Goal: Transaction & Acquisition: Purchase product/service

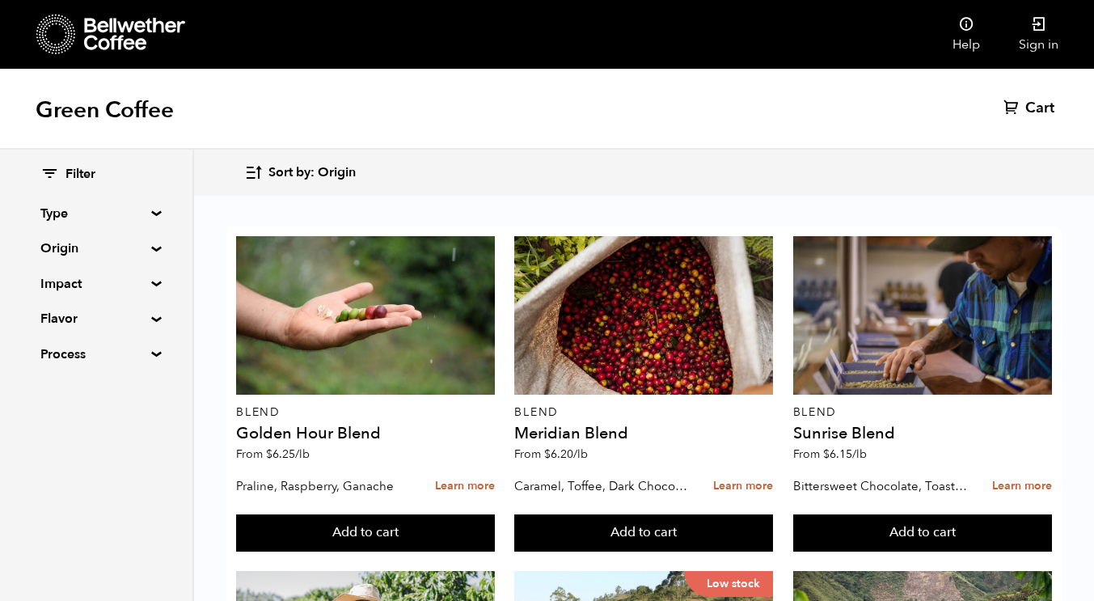
click at [146, 215] on summary "Type" at bounding box center [96, 213] width 112 height 19
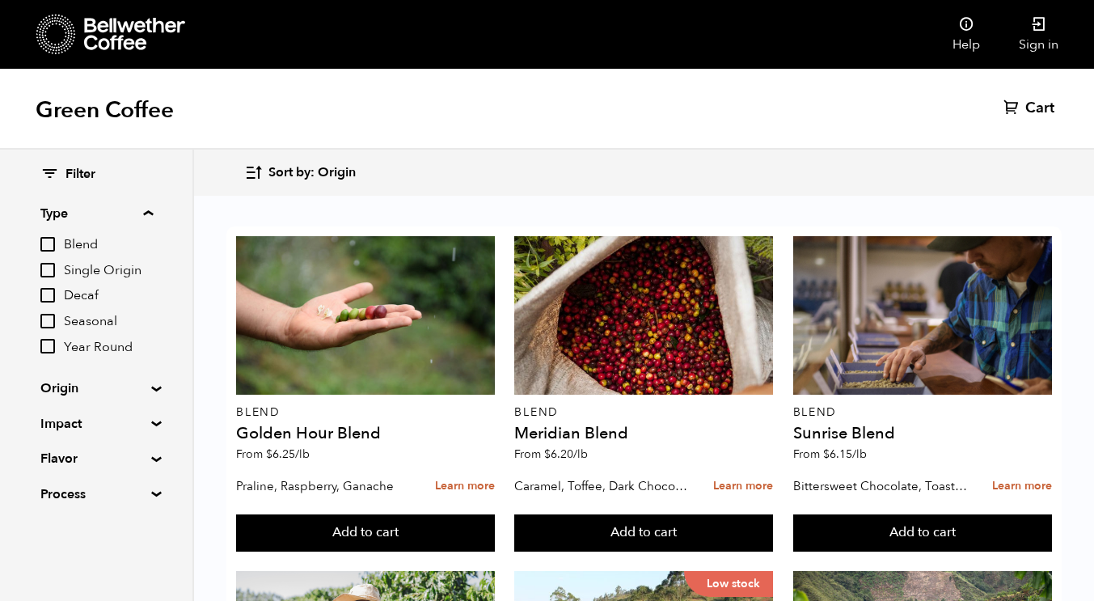
click at [146, 215] on summary "Type" at bounding box center [96, 213] width 112 height 19
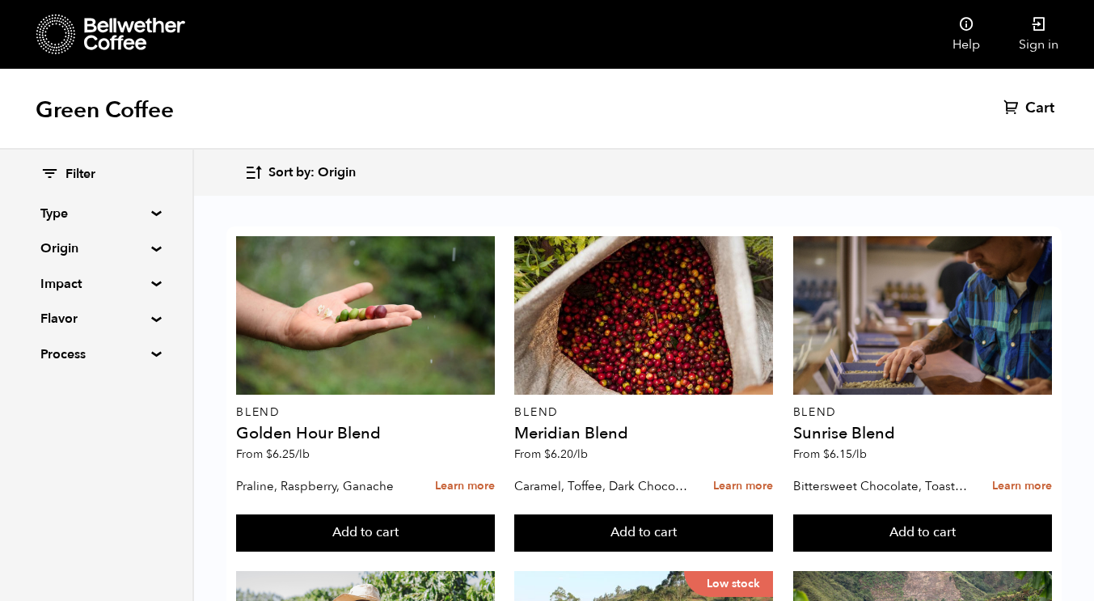
click at [134, 249] on summary "Origin" at bounding box center [96, 248] width 112 height 19
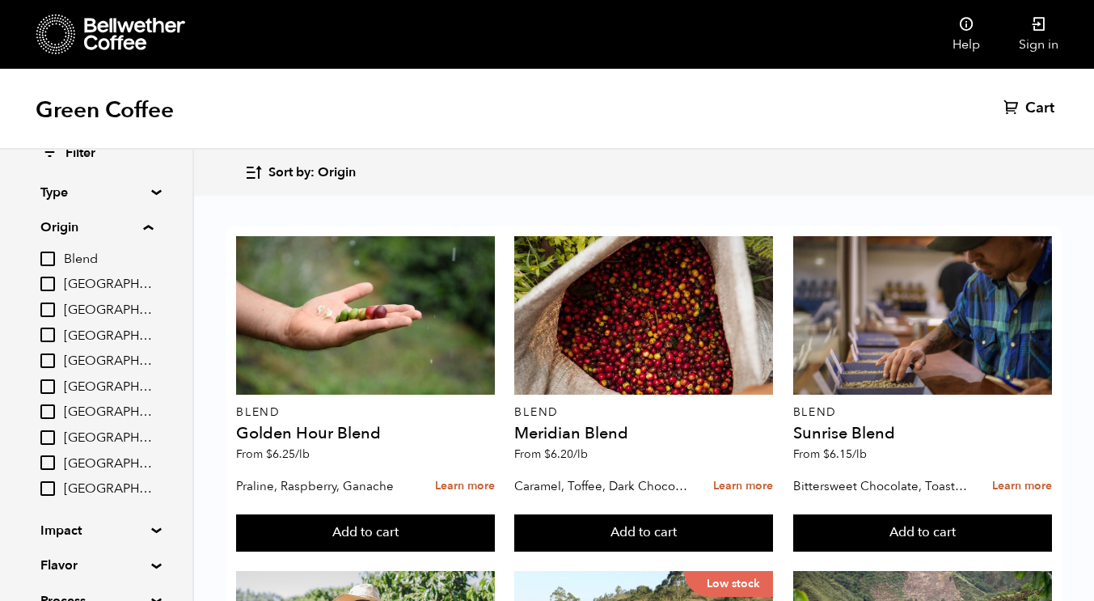
scroll to position [18, 0]
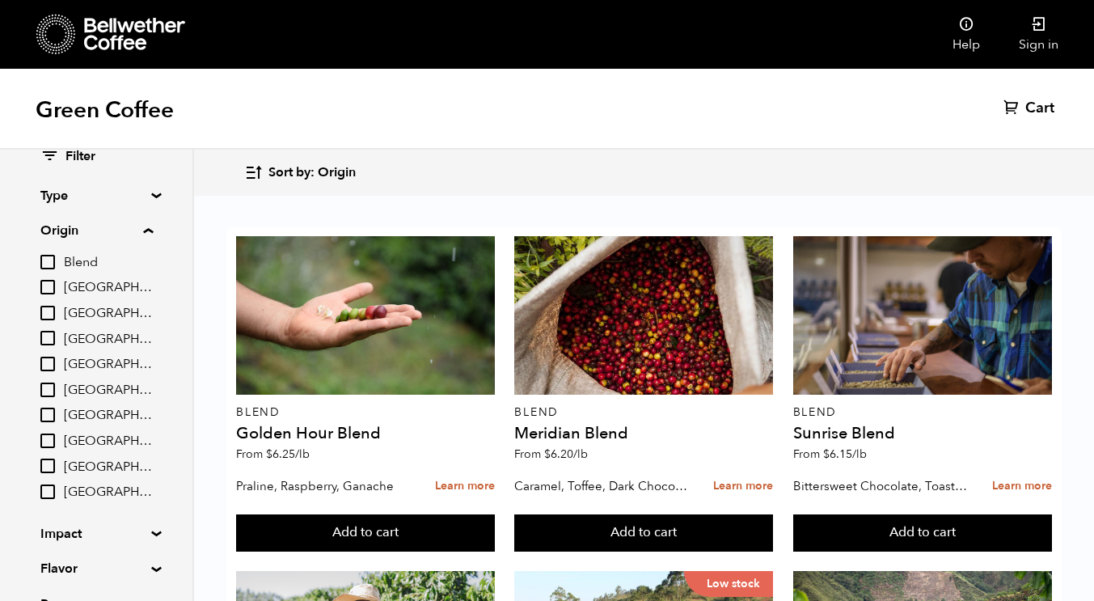
click at [44, 291] on input "[GEOGRAPHIC_DATA]" at bounding box center [47, 287] width 15 height 15
checkbox input "true"
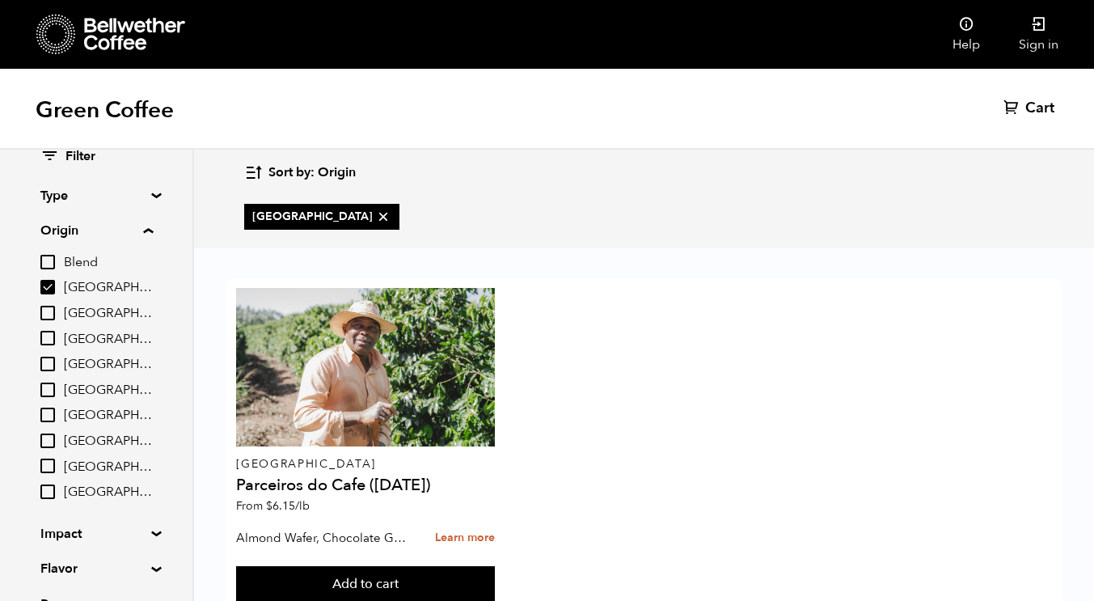
scroll to position [53, 0]
